Goal: Contribute content

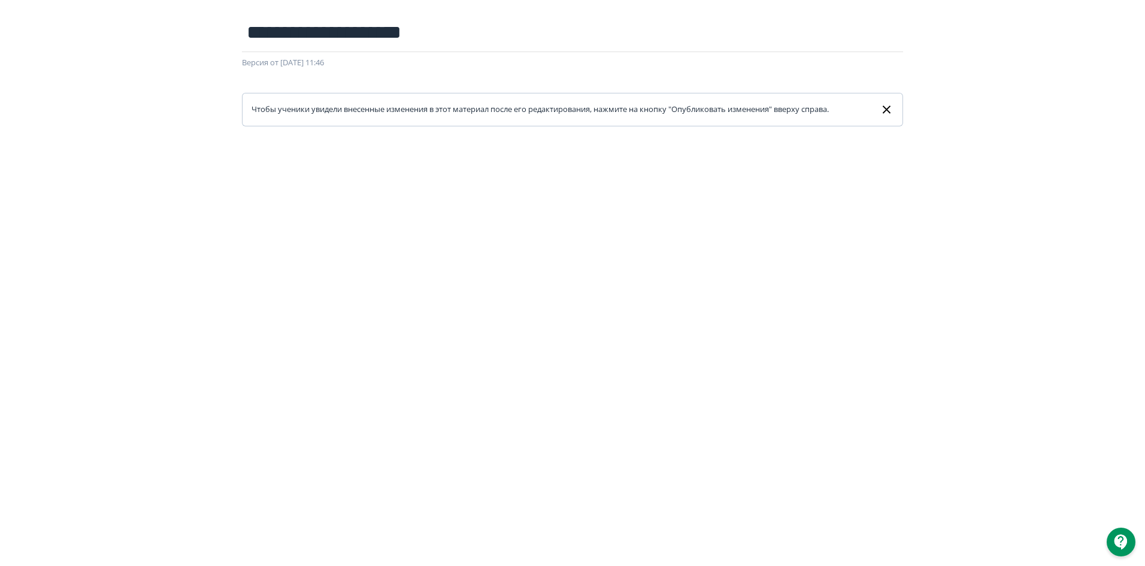
scroll to position [2, 0]
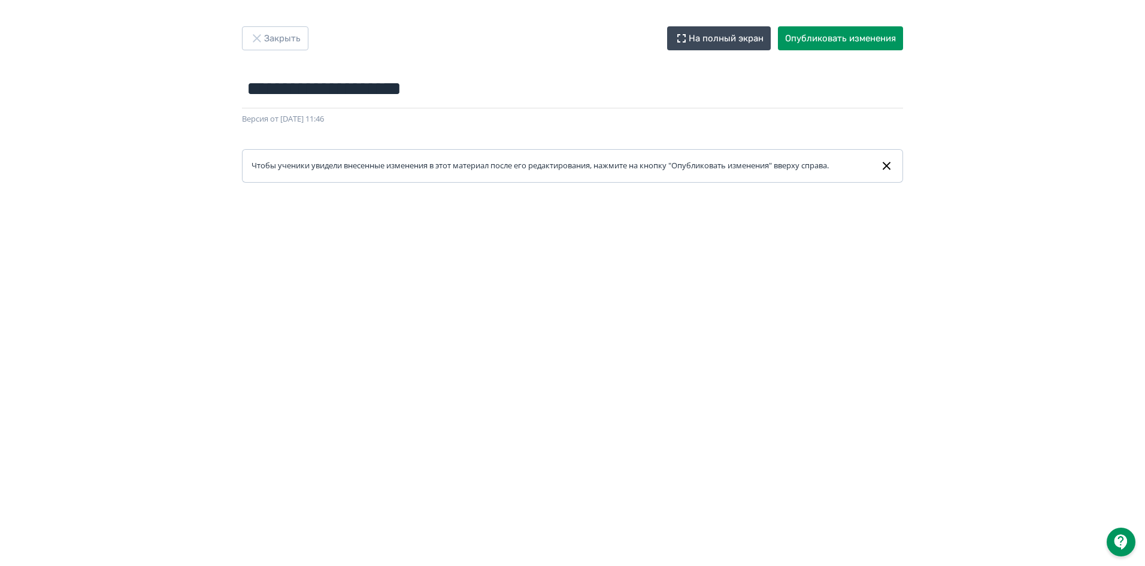
click at [551, 140] on form "**********" at bounding box center [572, 125] width 661 height 113
click at [685, 126] on form "**********" at bounding box center [572, 125] width 661 height 113
click at [979, 168] on div "**********" at bounding box center [572, 280] width 1145 height 509
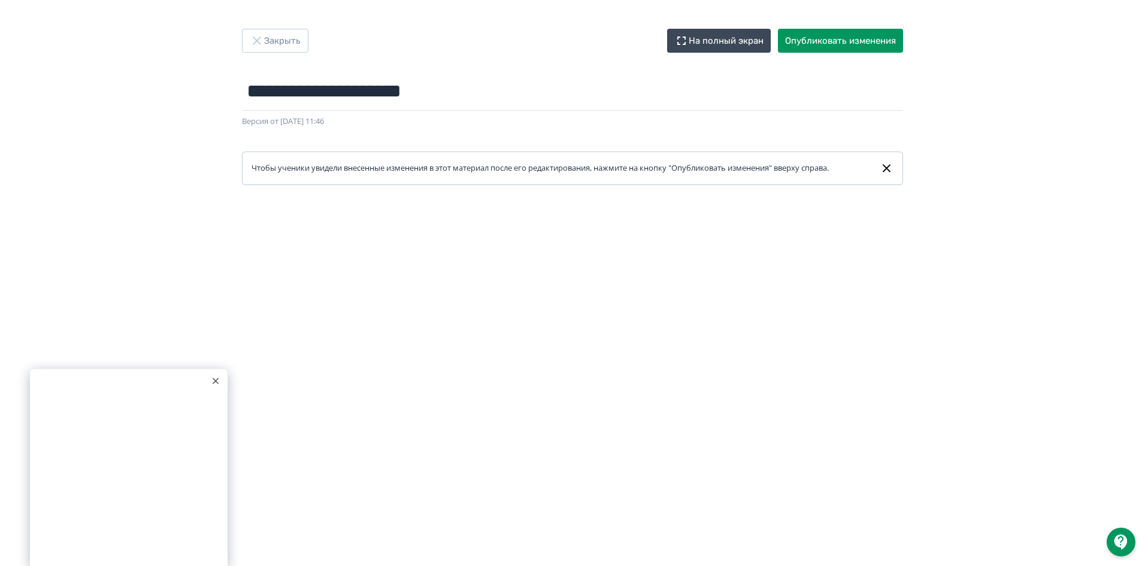
click at [214, 382] on icon at bounding box center [215, 381] width 5 height 5
click at [869, 38] on button "Опубликовать изменения" at bounding box center [840, 41] width 125 height 24
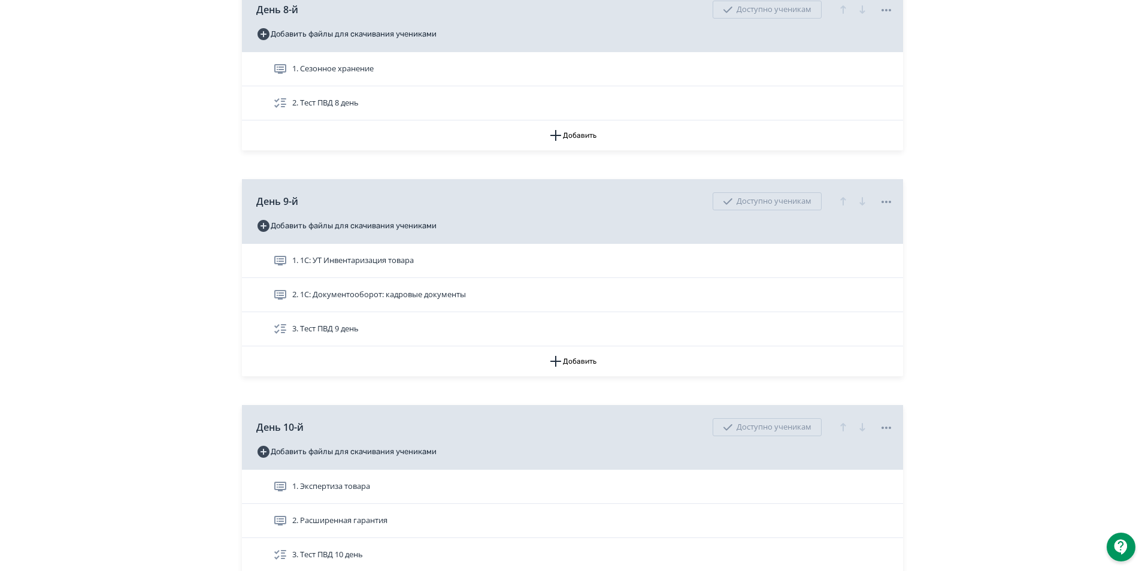
scroll to position [2156, 0]
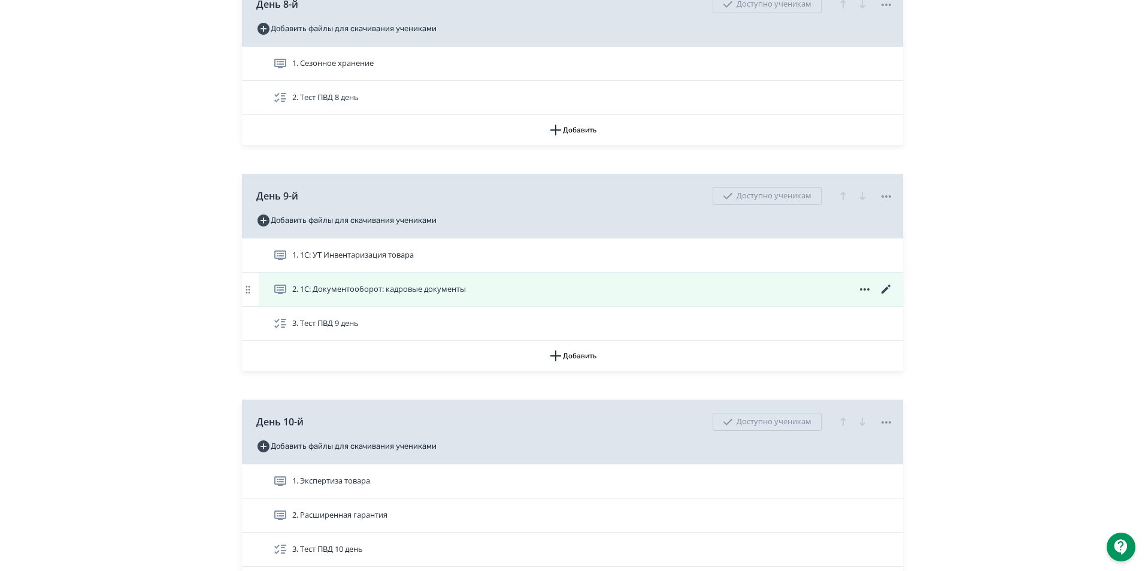
click at [276, 294] on icon at bounding box center [280, 290] width 12 height 10
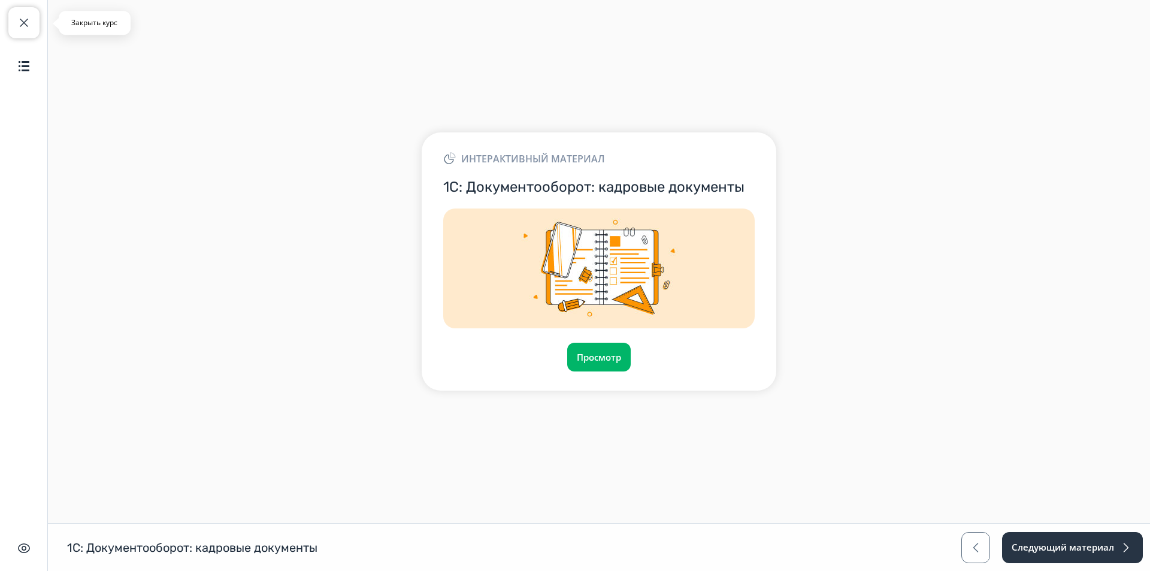
click at [35, 16] on button "Закрыть курс" at bounding box center [23, 22] width 31 height 31
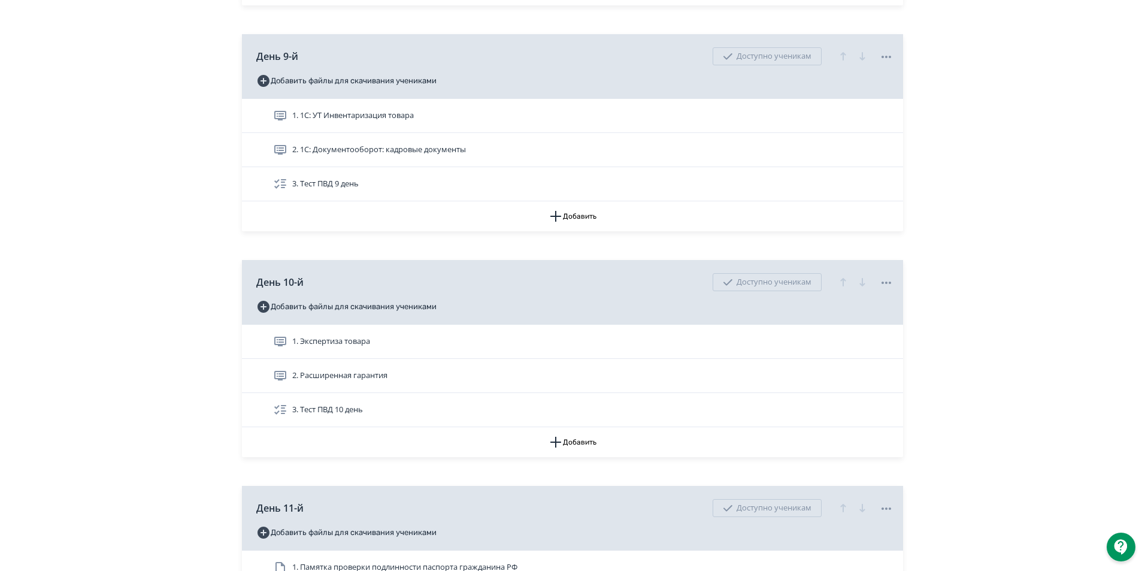
scroll to position [2336, 0]
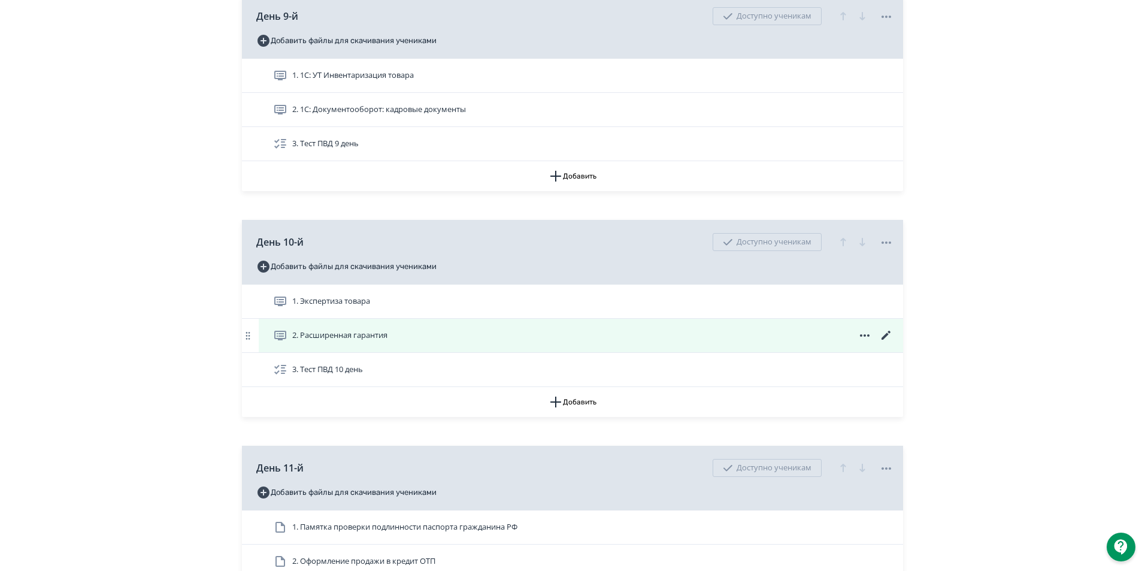
click at [289, 343] on span "2. Расширенная гарантия" at bounding box center [332, 335] width 119 height 14
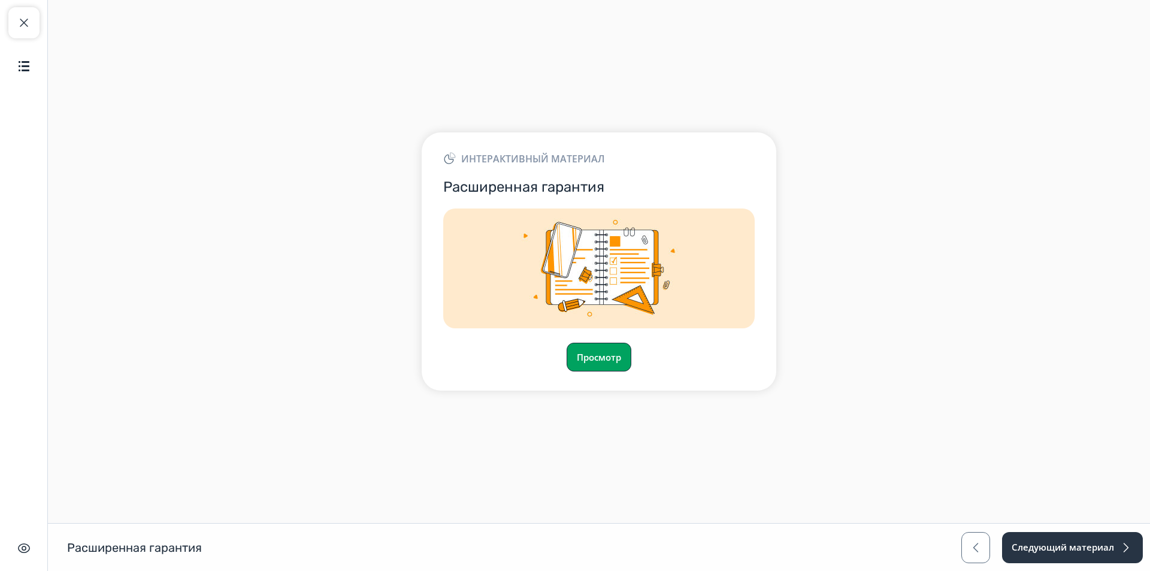
click at [609, 355] on button "Просмотр" at bounding box center [599, 357] width 65 height 29
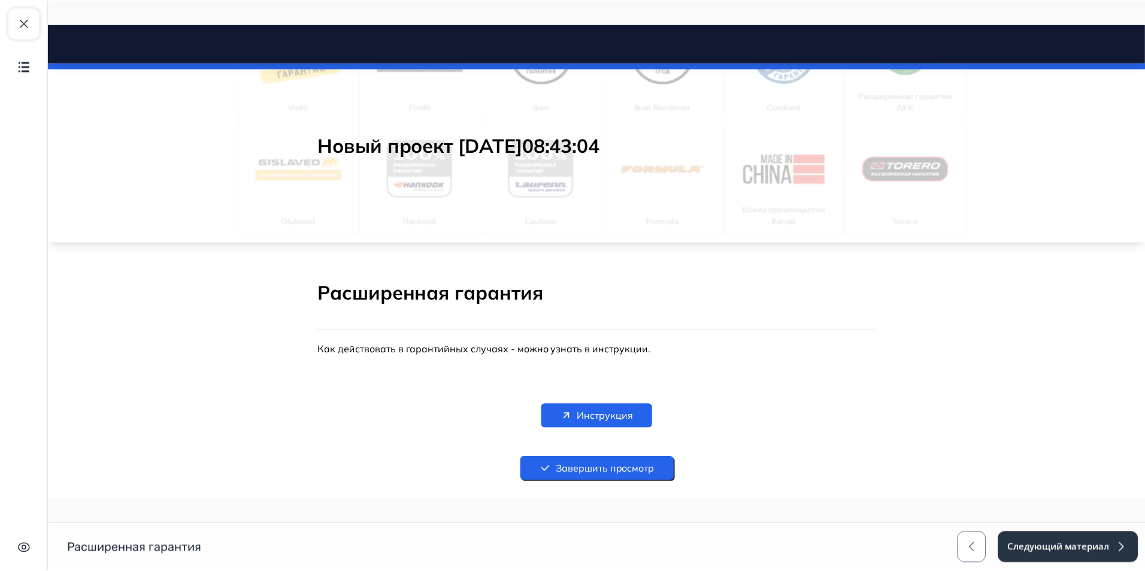
scroll to position [60, 0]
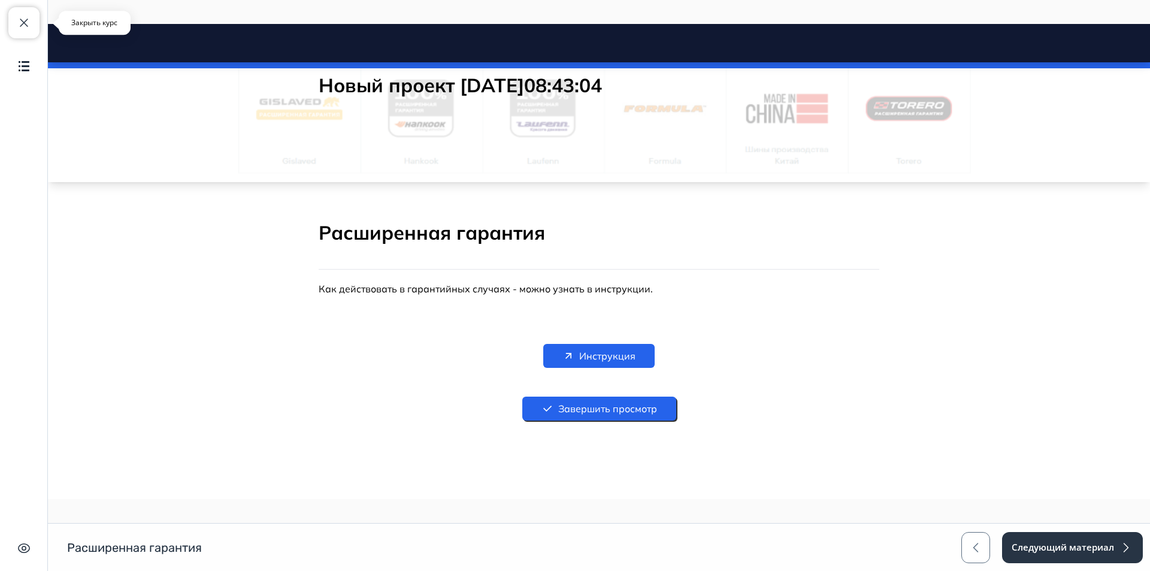
click at [17, 13] on button "Закрыть курс" at bounding box center [23, 22] width 31 height 31
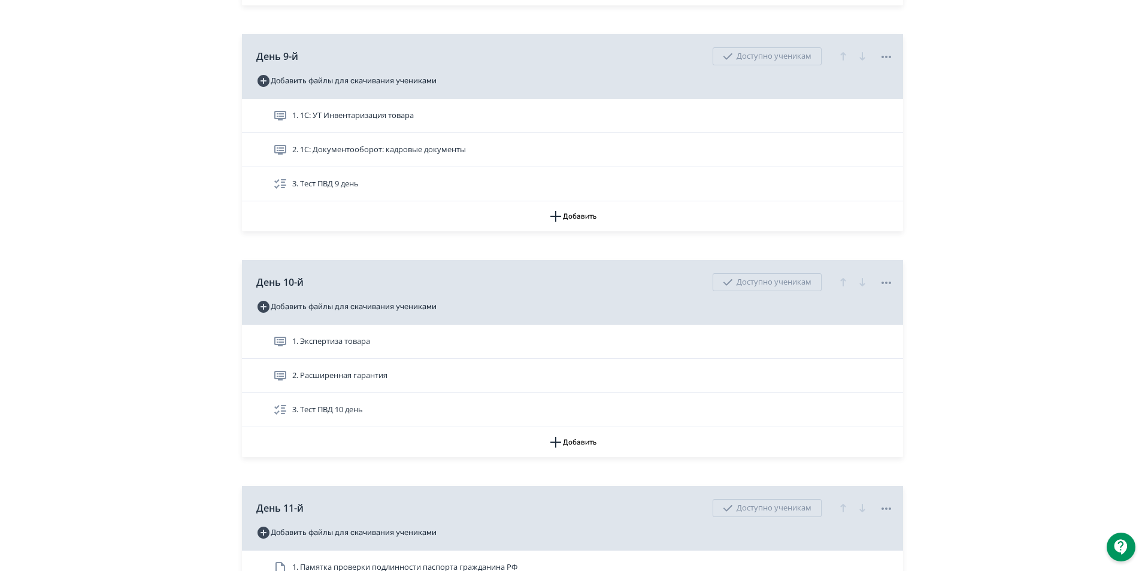
scroll to position [2276, 0]
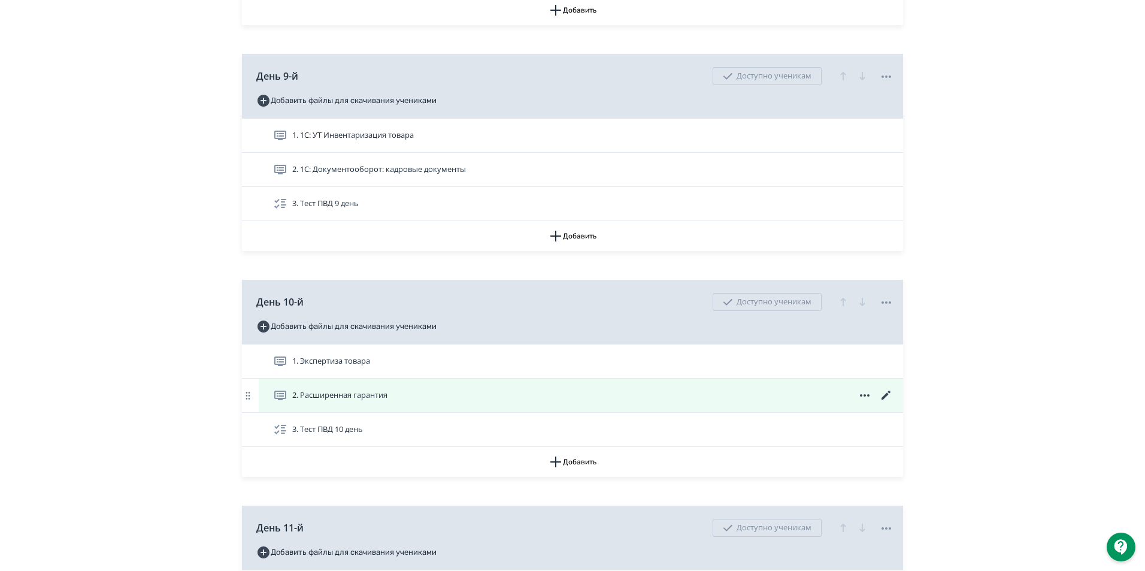
click at [882, 403] on icon at bounding box center [886, 395] width 14 height 14
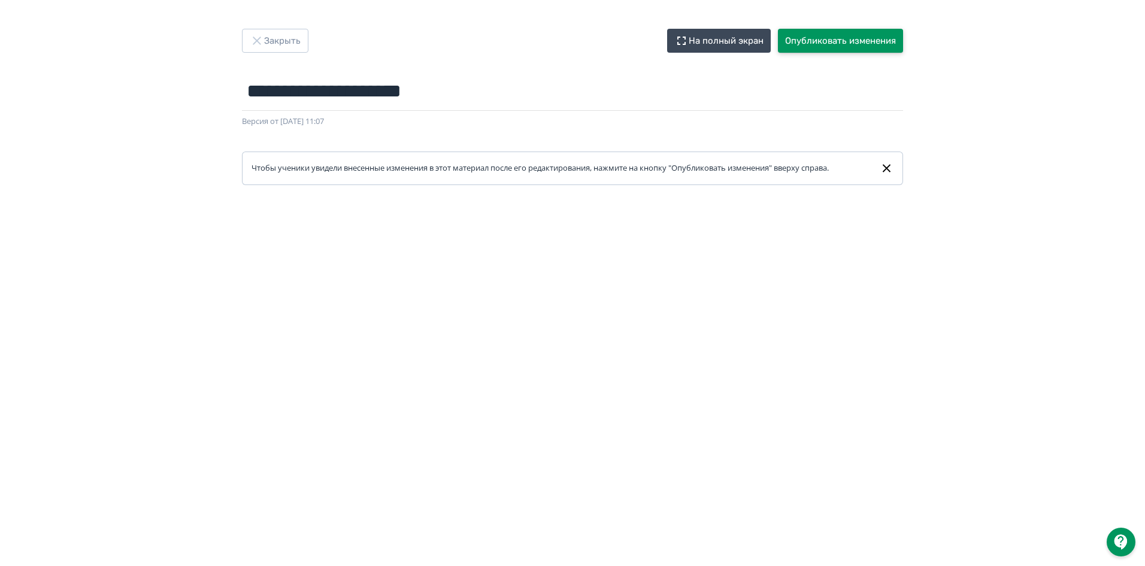
click at [872, 38] on button "Опубликовать изменения" at bounding box center [840, 41] width 125 height 24
